Goal: Task Accomplishment & Management: Use online tool/utility

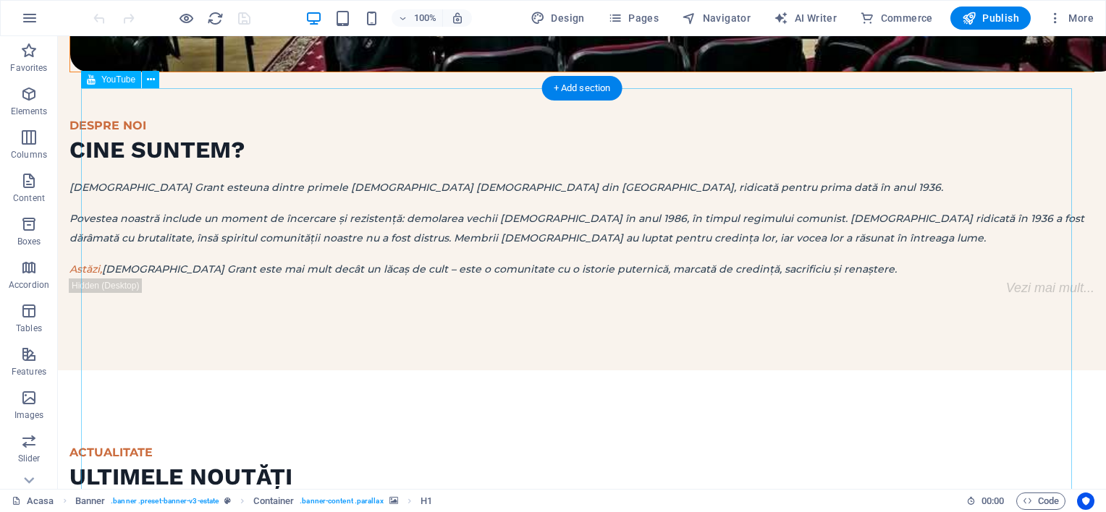
scroll to position [1882, 0]
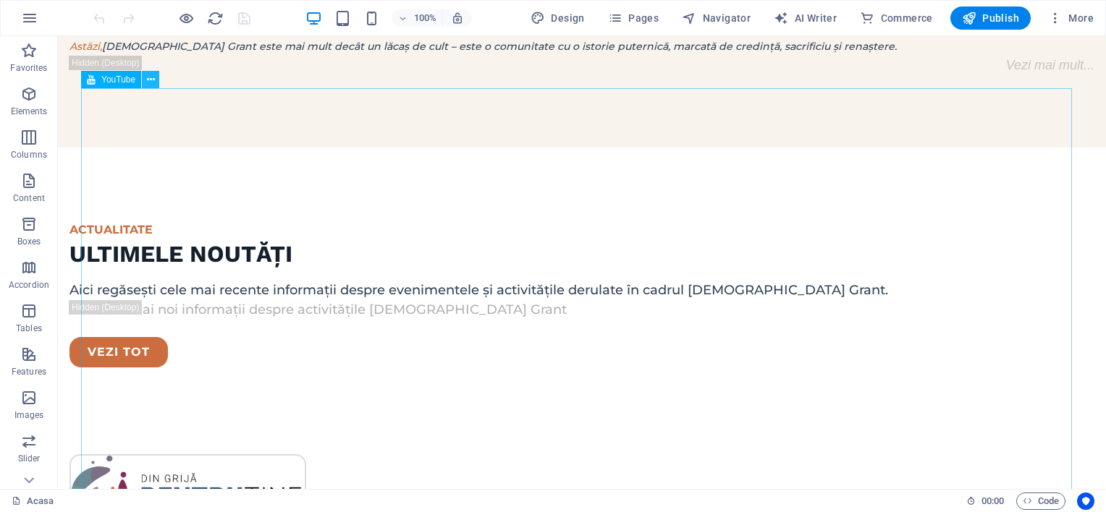
click at [153, 81] on icon at bounding box center [151, 79] width 8 height 15
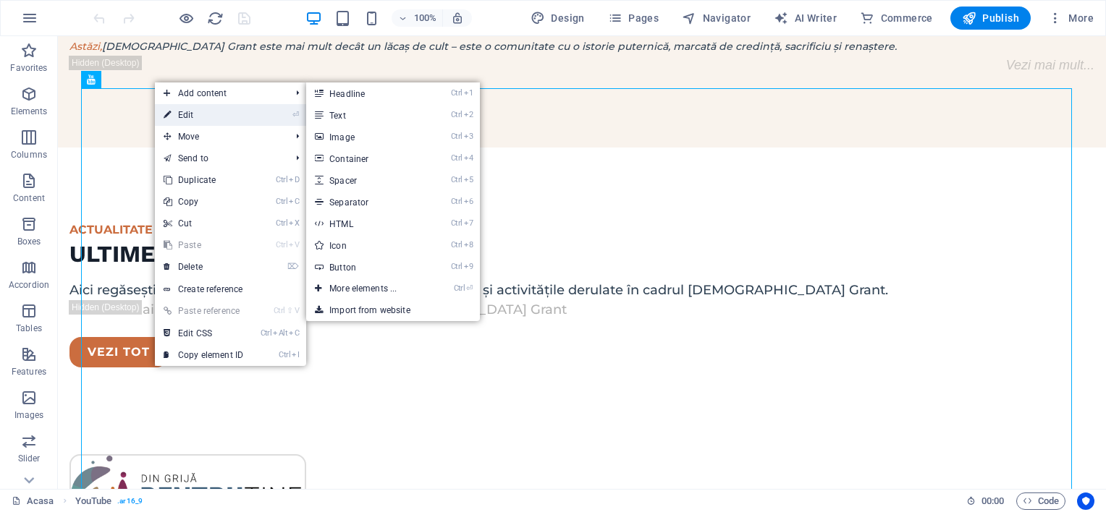
click at [187, 114] on link "⏎ Edit" at bounding box center [203, 115] width 97 height 22
select select "ar16_9"
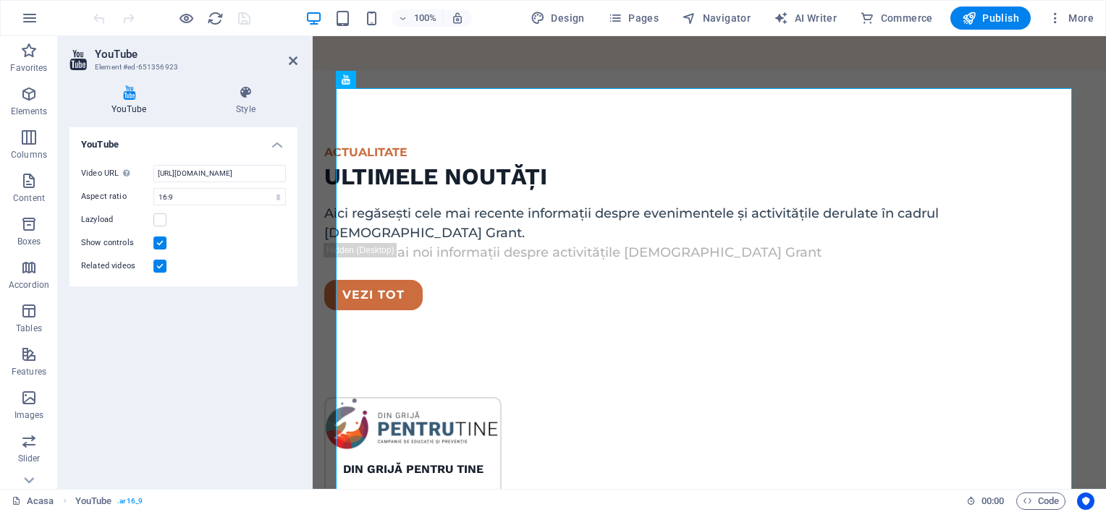
scroll to position [1928, 0]
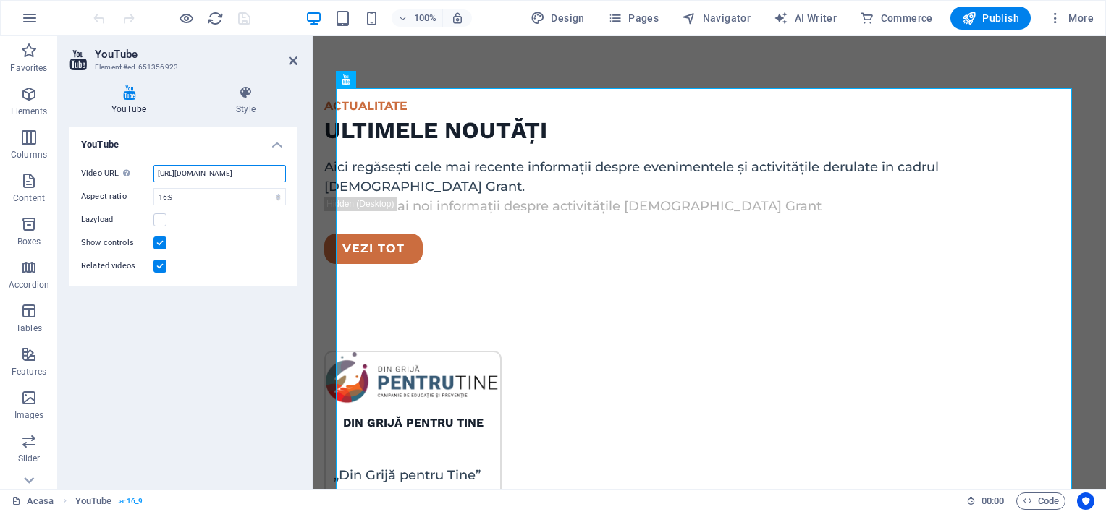
click at [200, 172] on input "[URL][DOMAIN_NAME]" at bounding box center [219, 173] width 132 height 17
paste input "juKivts4cm"
type input "[URL][DOMAIN_NAME]"
click at [242, 17] on icon "save" at bounding box center [244, 18] width 17 height 17
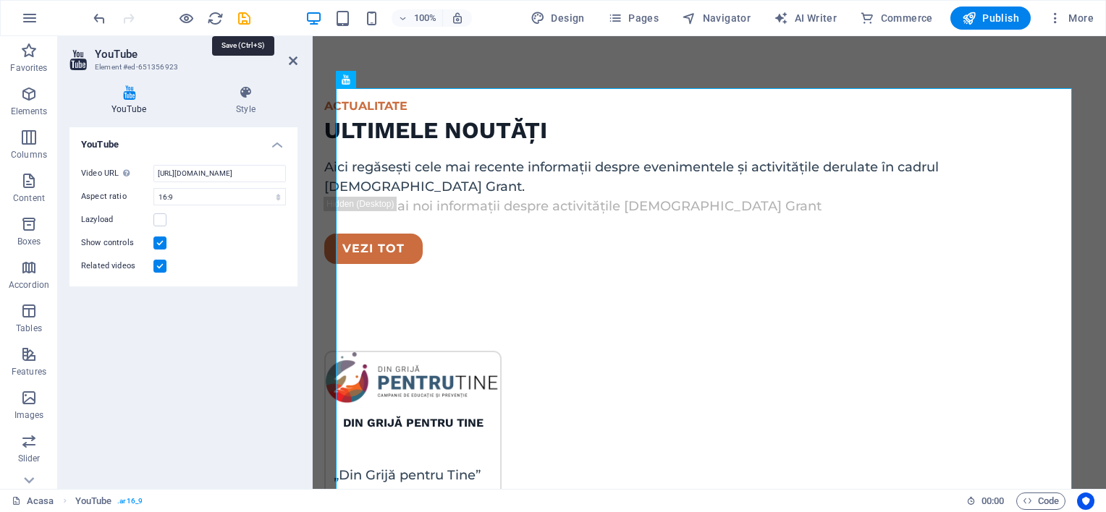
scroll to position [1882, 0]
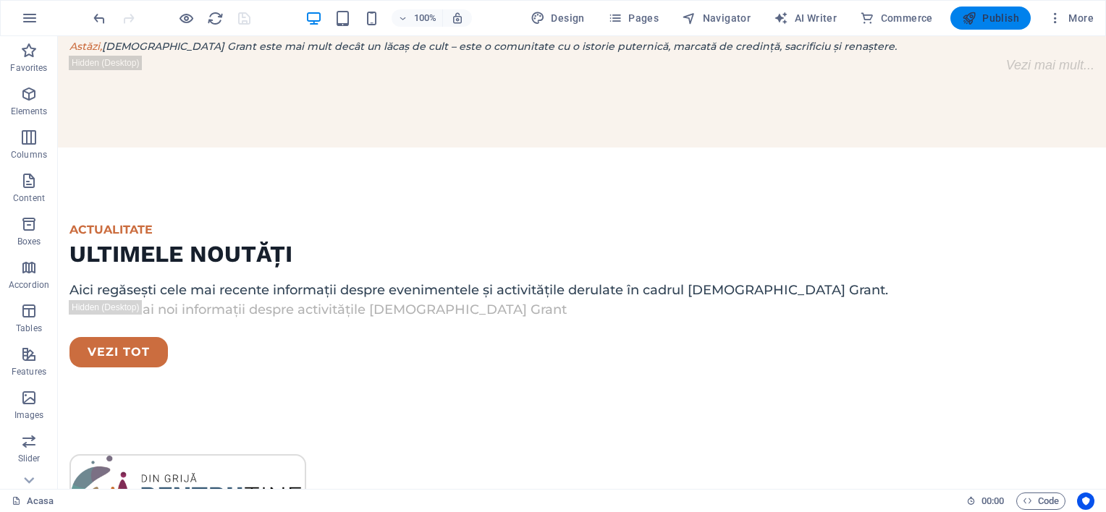
click at [983, 17] on span "Publish" at bounding box center [990, 18] width 57 height 14
